Goal: Task Accomplishment & Management: Use online tool/utility

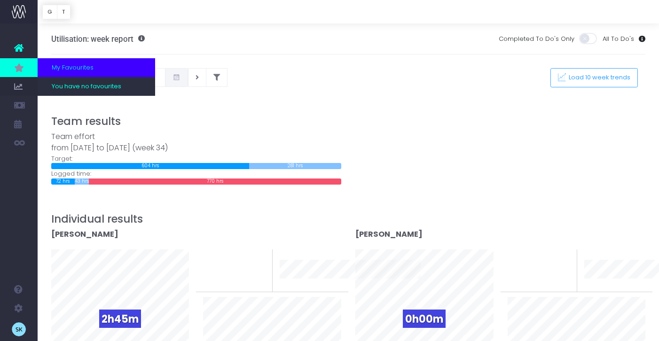
click at [73, 65] on span "My Favourites" at bounding box center [73, 67] width 42 height 9
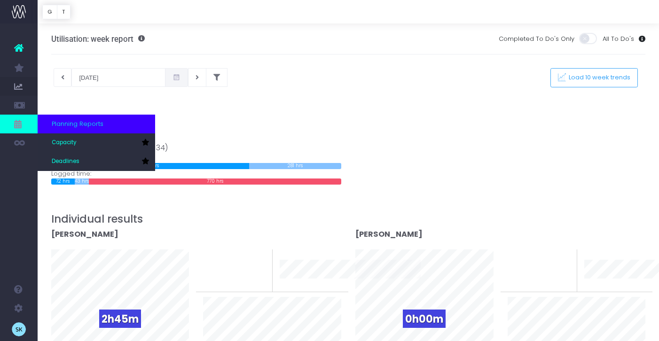
click at [57, 124] on span "Planning Reports" at bounding box center [78, 123] width 52 height 9
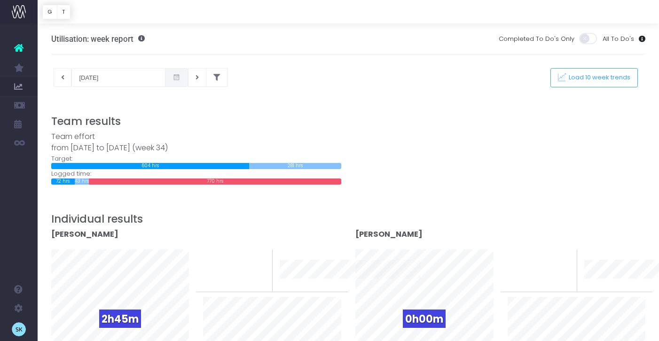
click at [23, 45] on icon at bounding box center [18, 48] width 9 height 12
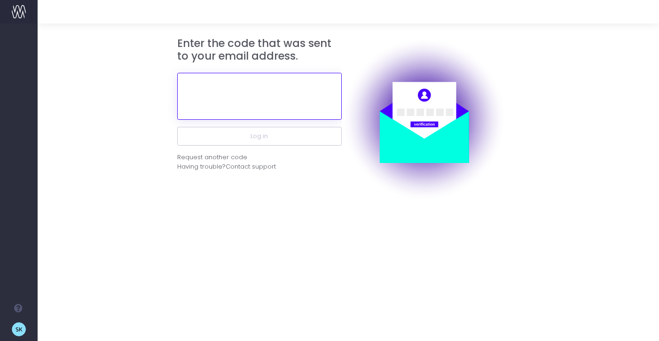
click at [271, 103] on input "text" at bounding box center [259, 96] width 164 height 47
paste input "159315"
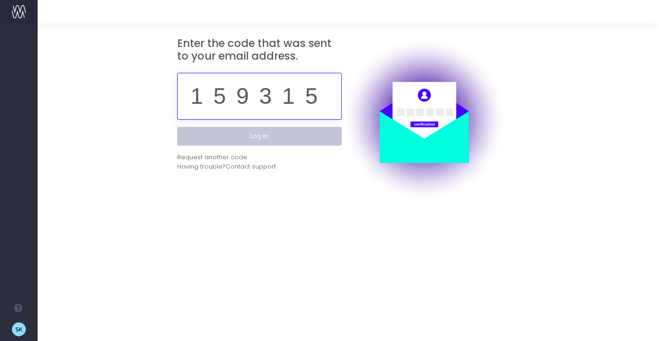
type input "159315"
click at [273, 138] on button "Log in" at bounding box center [259, 136] width 164 height 19
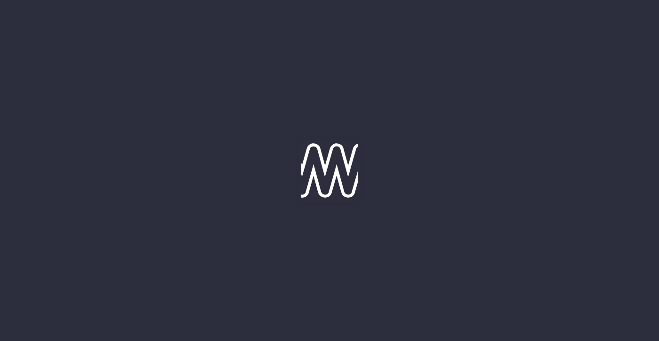
type input "[DATE]"
